Goal: Task Accomplishment & Management: Manage account settings

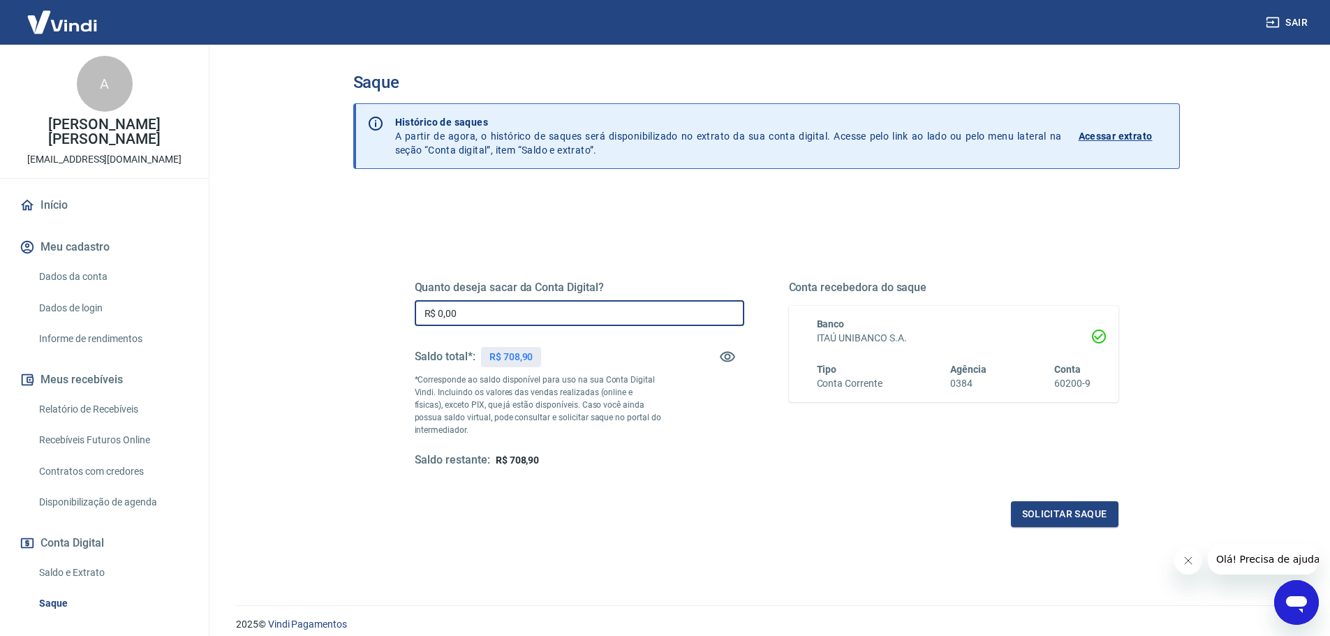
click at [575, 320] on input "R$ 0,00" at bounding box center [580, 313] width 330 height 26
type input "R$ 708,90"
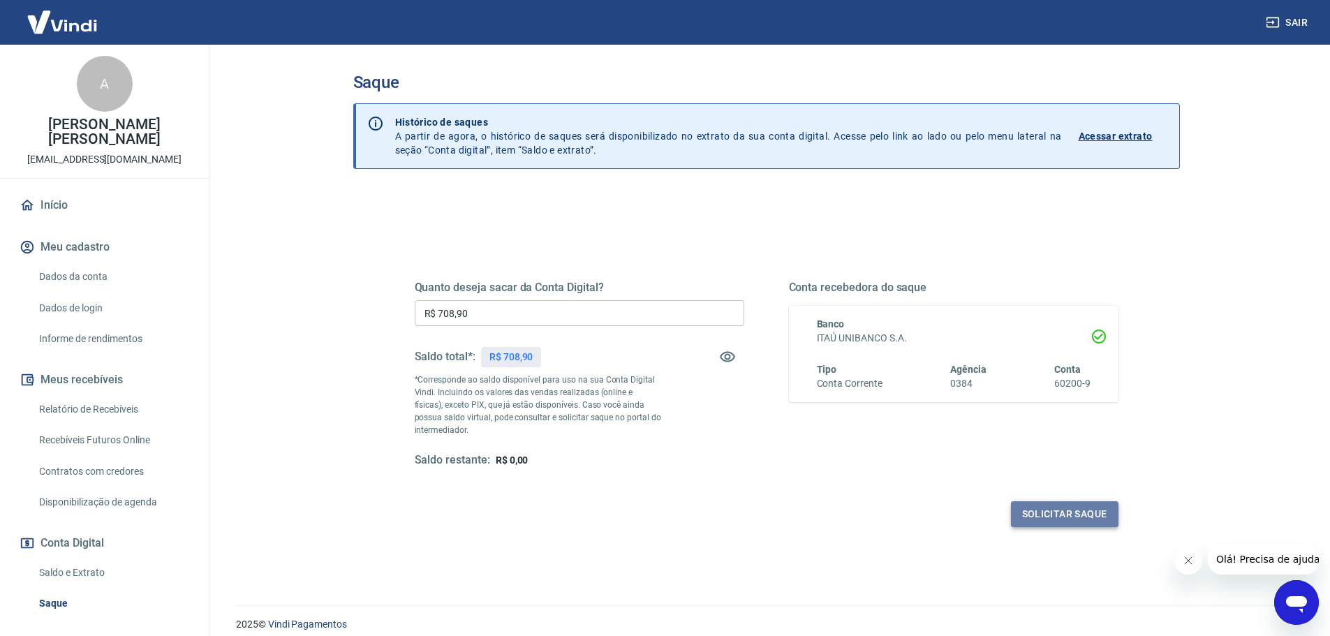
click at [1096, 513] on button "Solicitar saque" at bounding box center [1065, 514] width 108 height 26
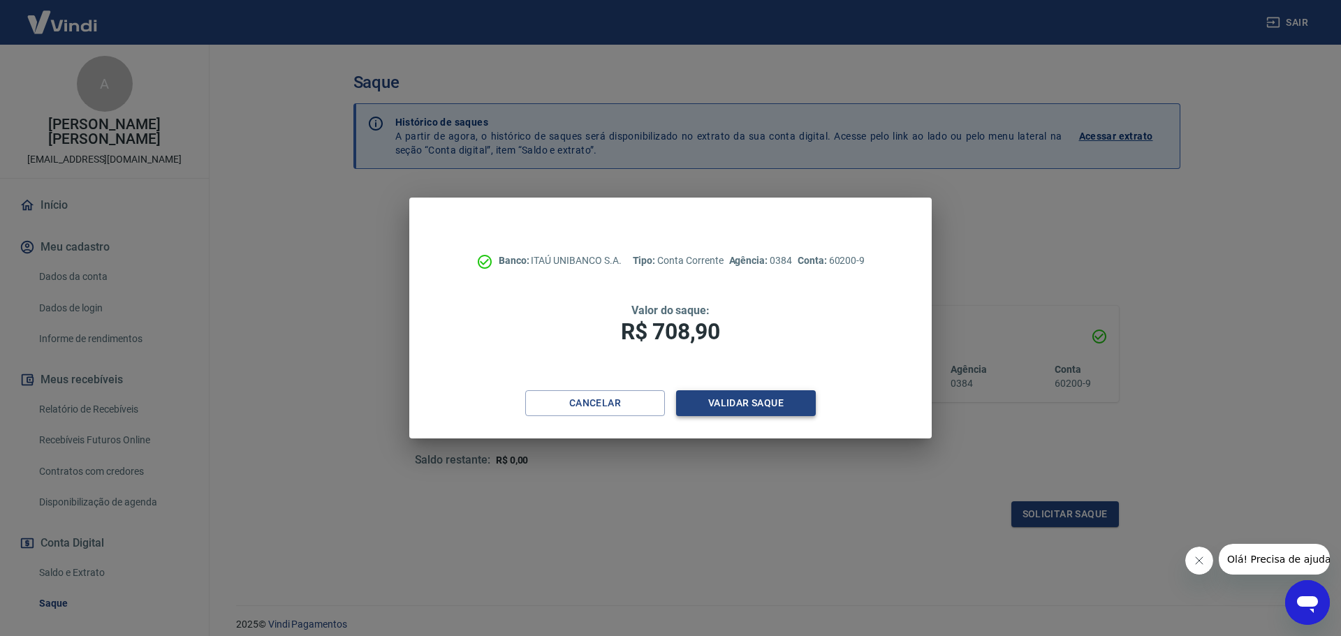
click at [779, 413] on button "Validar saque" at bounding box center [746, 403] width 140 height 26
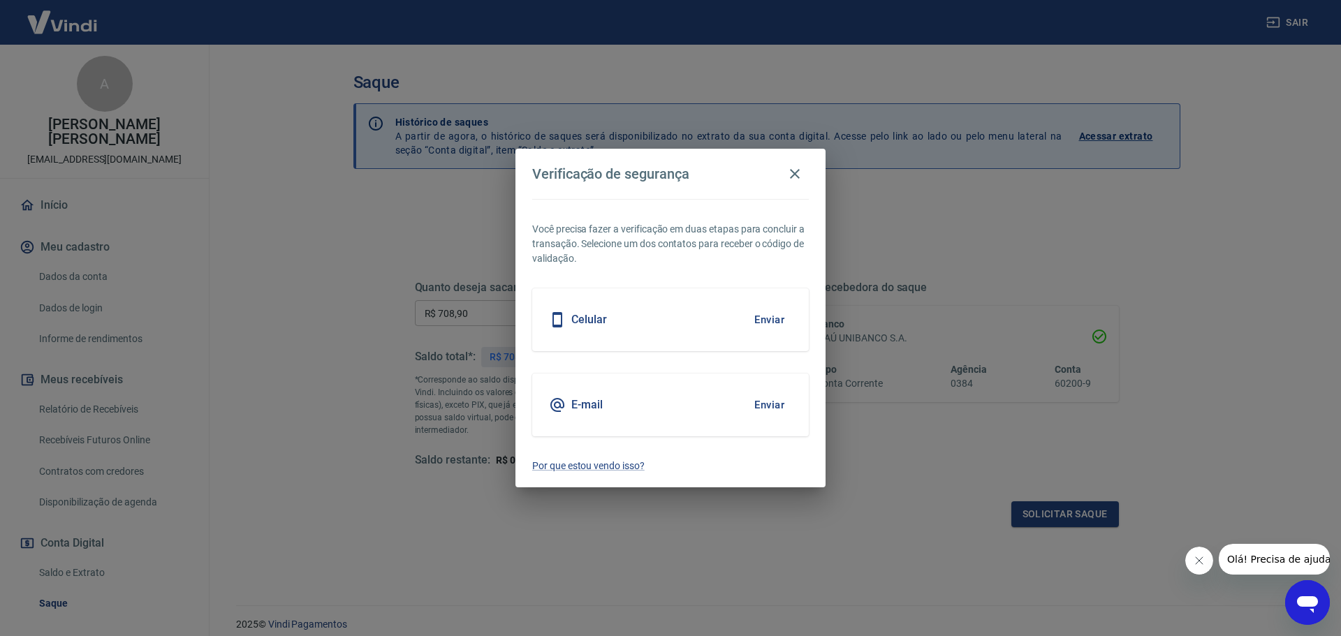
click at [599, 323] on h5 "Celular" at bounding box center [589, 320] width 36 height 14
click at [772, 315] on button "Enviar" at bounding box center [769, 319] width 45 height 29
click at [767, 321] on button "Enviar" at bounding box center [769, 319] width 45 height 29
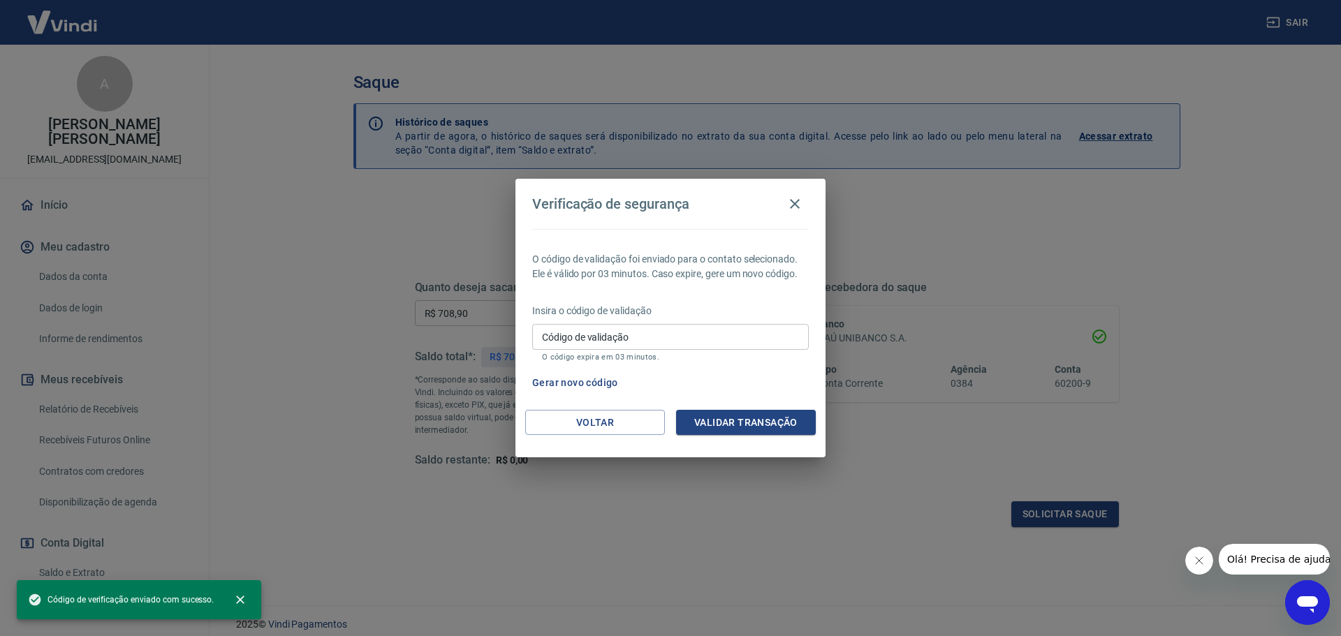
click at [689, 332] on input "Código de validação" at bounding box center [670, 337] width 277 height 26
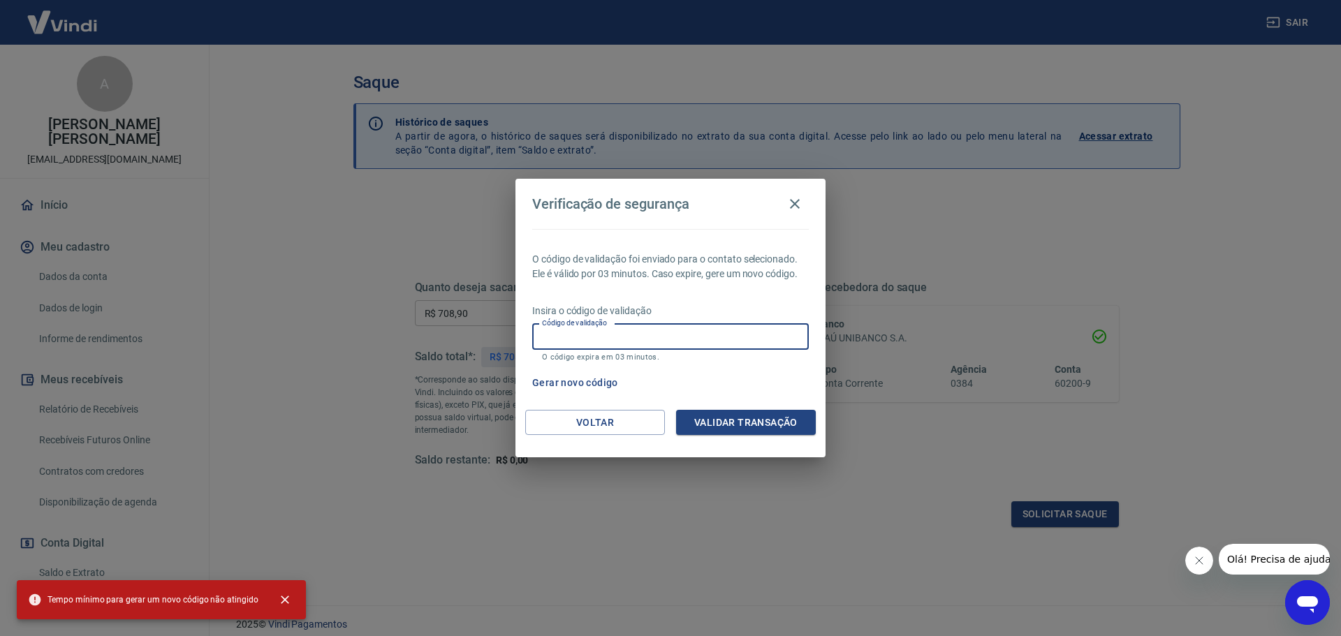
click at [955, 306] on div "Verificação de segurança O código de validação foi enviado para o contato selec…" at bounding box center [670, 318] width 1341 height 636
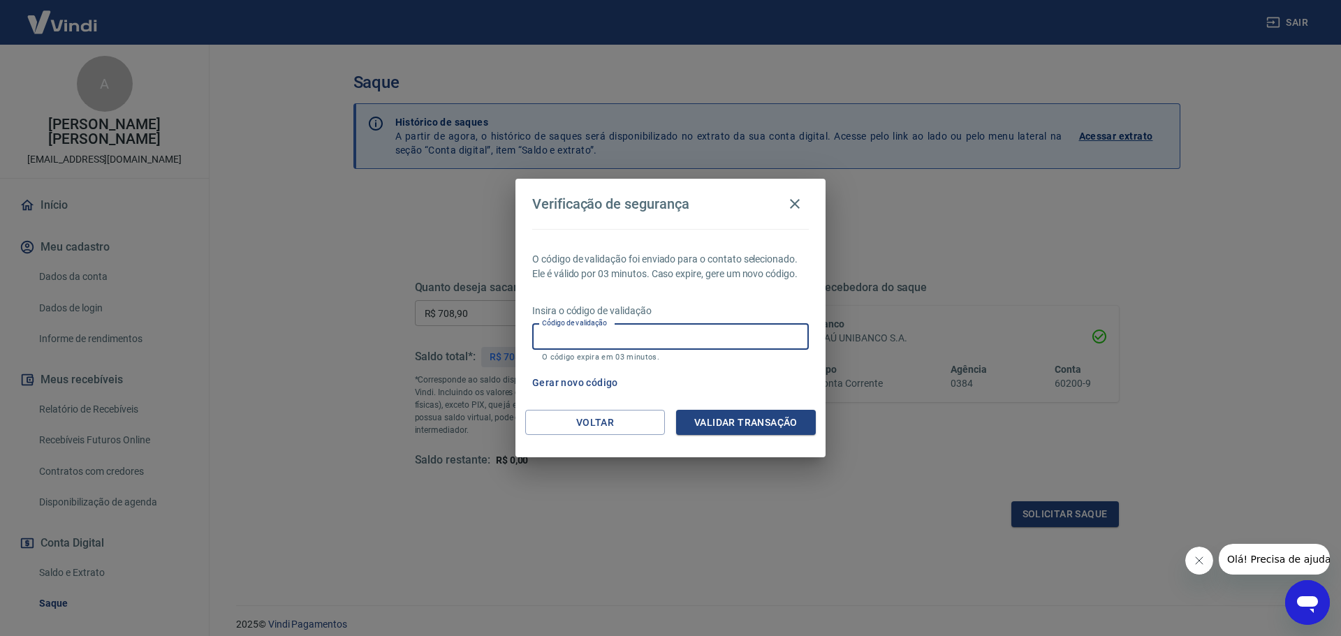
click at [686, 335] on input "Código de validação" at bounding box center [670, 337] width 277 height 26
type input "949975"
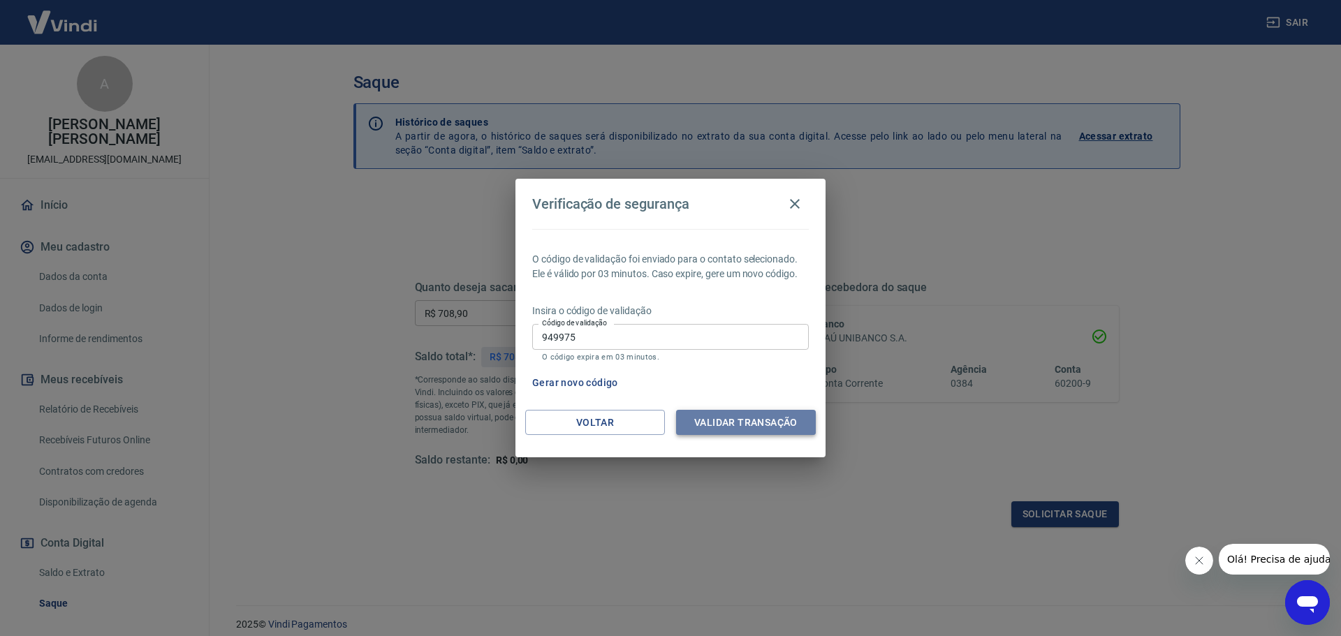
click at [735, 418] on button "Validar transação" at bounding box center [746, 423] width 140 height 26
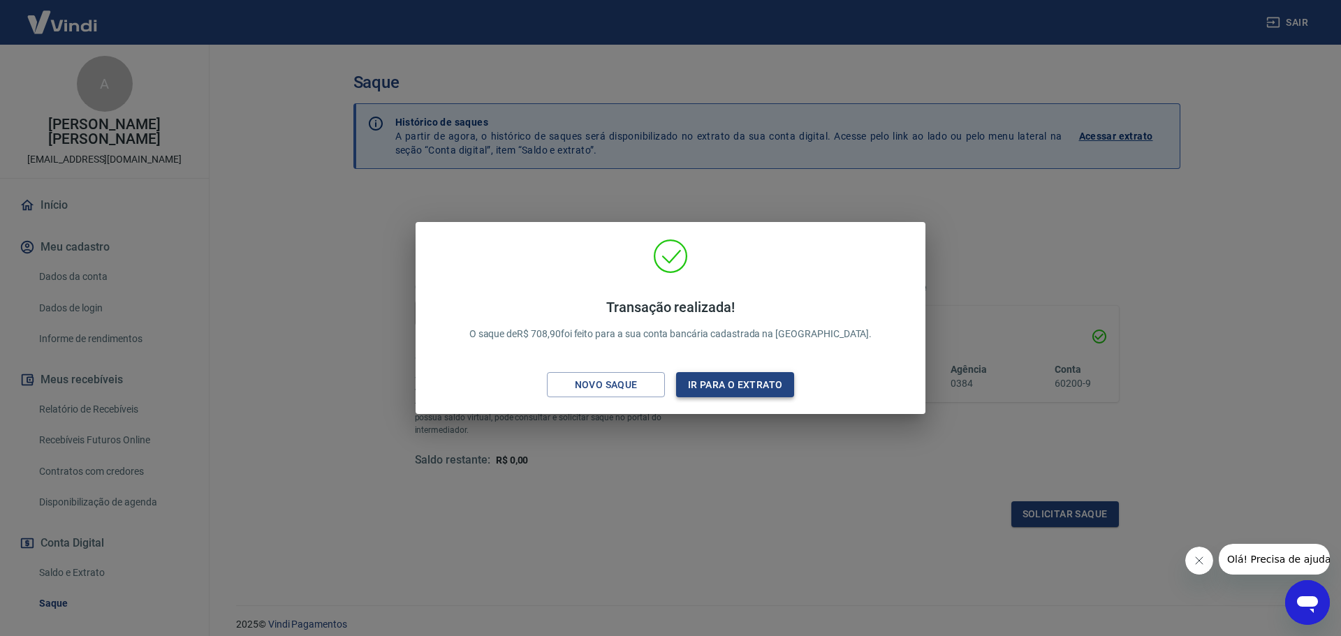
click at [757, 386] on button "Ir para o extrato" at bounding box center [735, 385] width 118 height 26
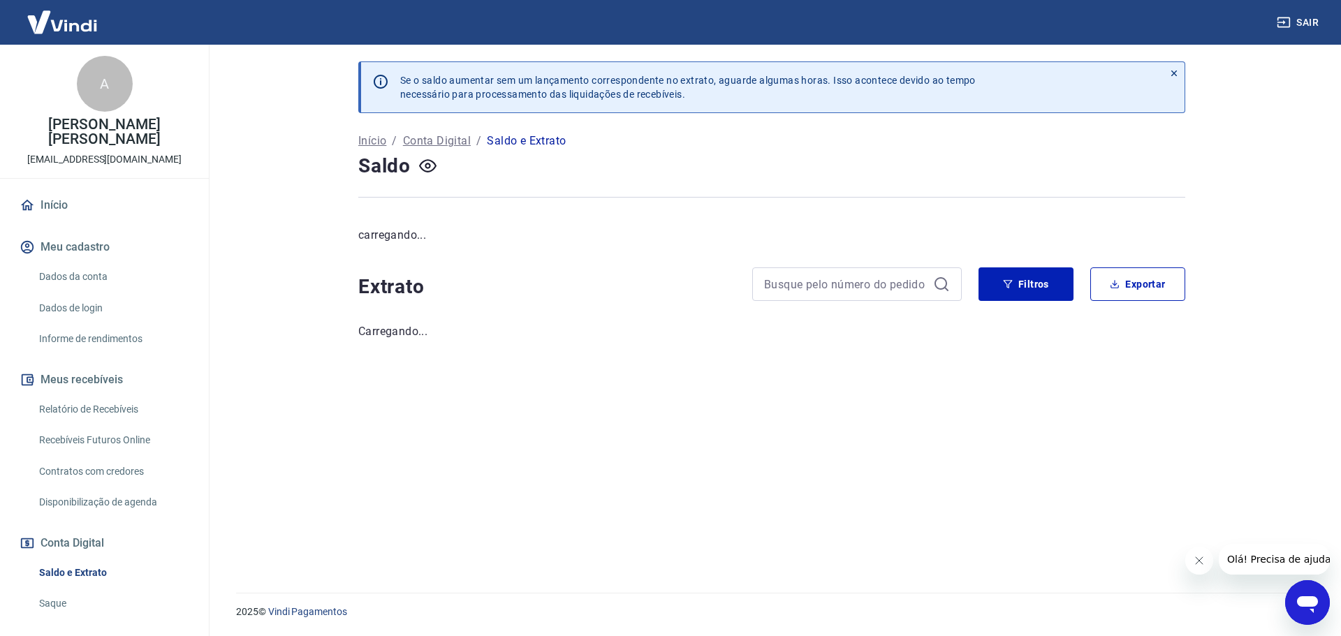
click at [371, 165] on h4 "Saldo" at bounding box center [384, 166] width 52 height 28
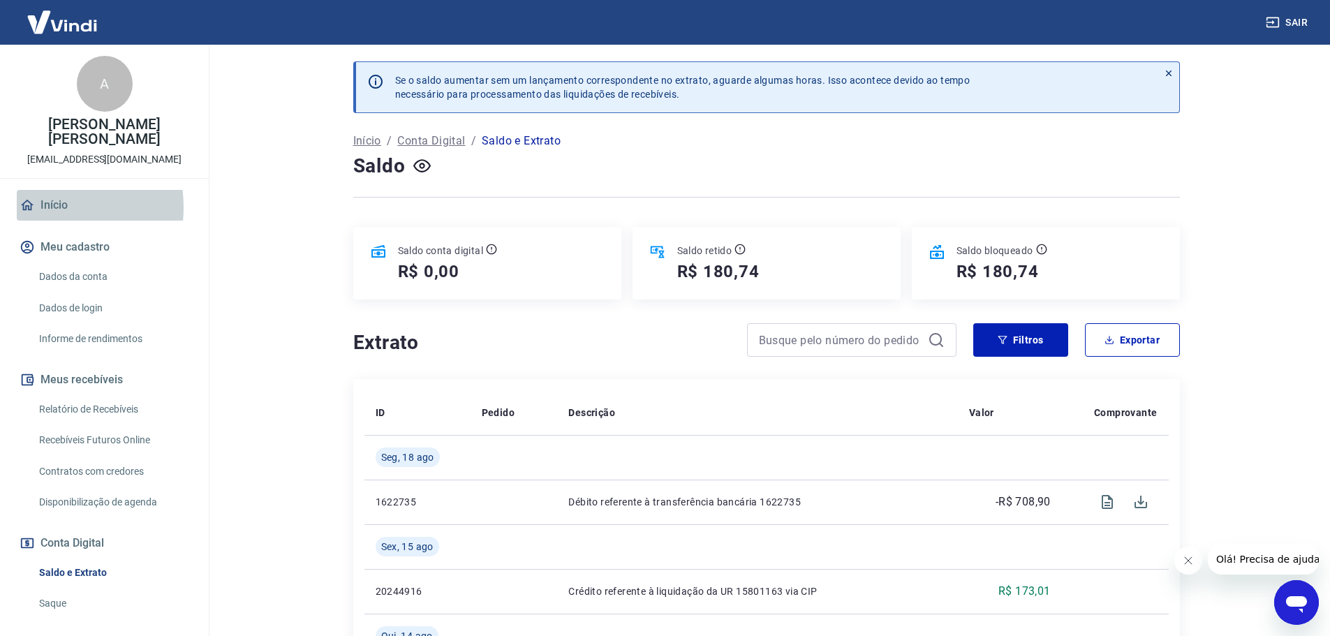
click at [41, 193] on link "Início" at bounding box center [104, 205] width 175 height 31
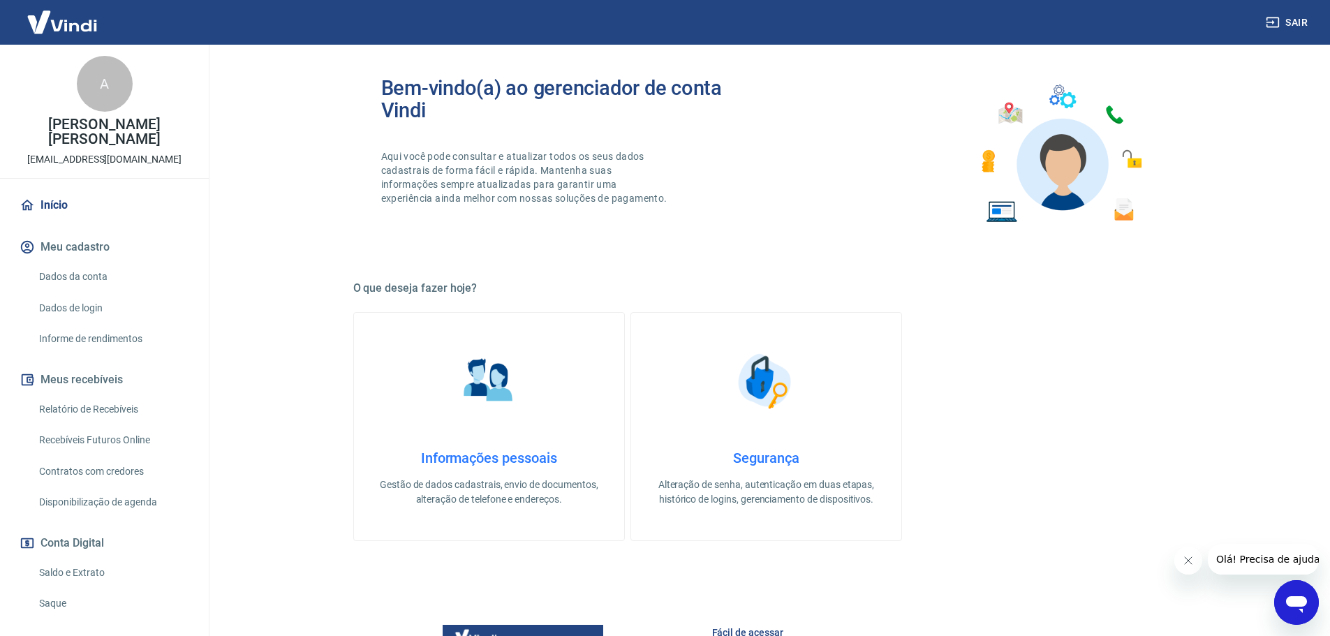
scroll to position [140, 0]
